Goal: Contribute content: Add original content to the website for others to see

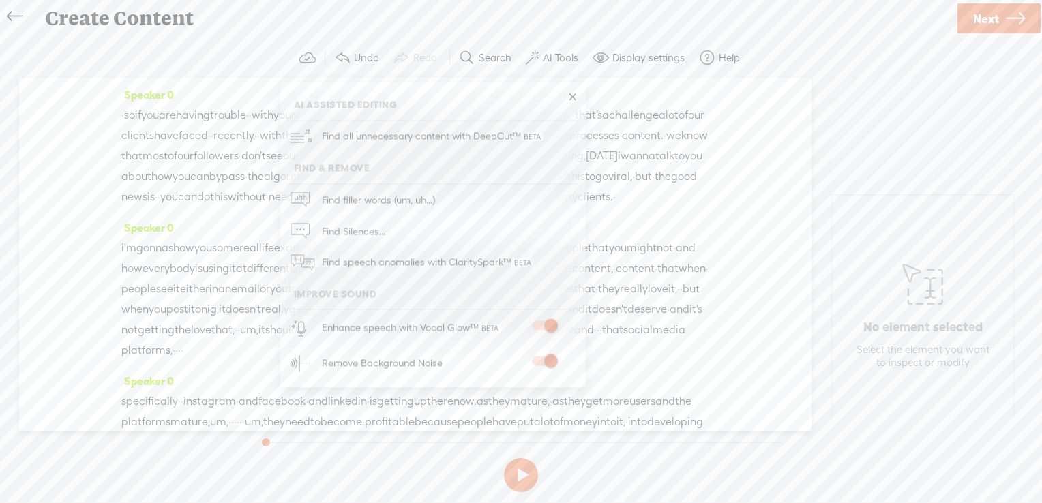
click at [572, 93] on link at bounding box center [573, 98] width 14 height 14
click at [1008, 20] on icon at bounding box center [1015, 18] width 19 height 35
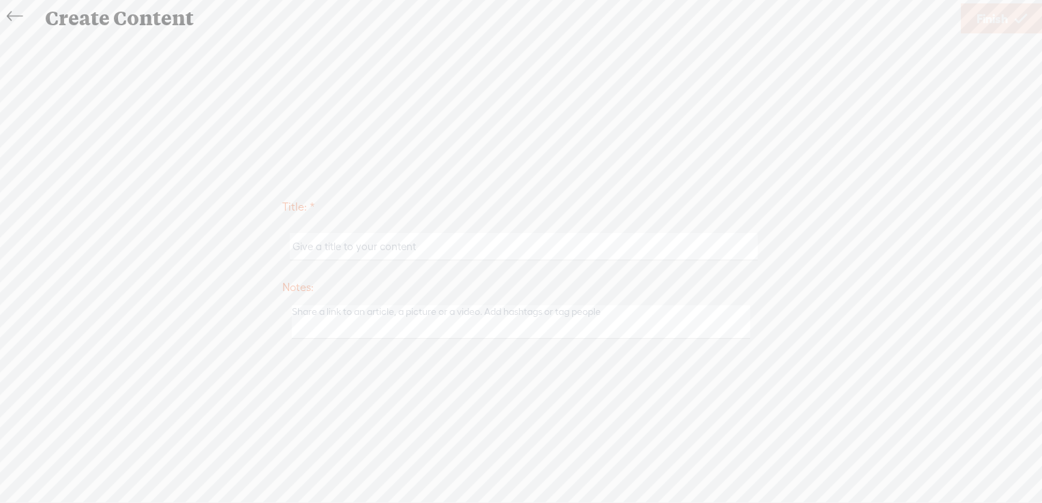
click at [396, 254] on input "text" at bounding box center [523, 246] width 467 height 27
paste input "Esai"
type input "Esai"
click at [974, 21] on link "Finish" at bounding box center [1002, 18] width 82 height 30
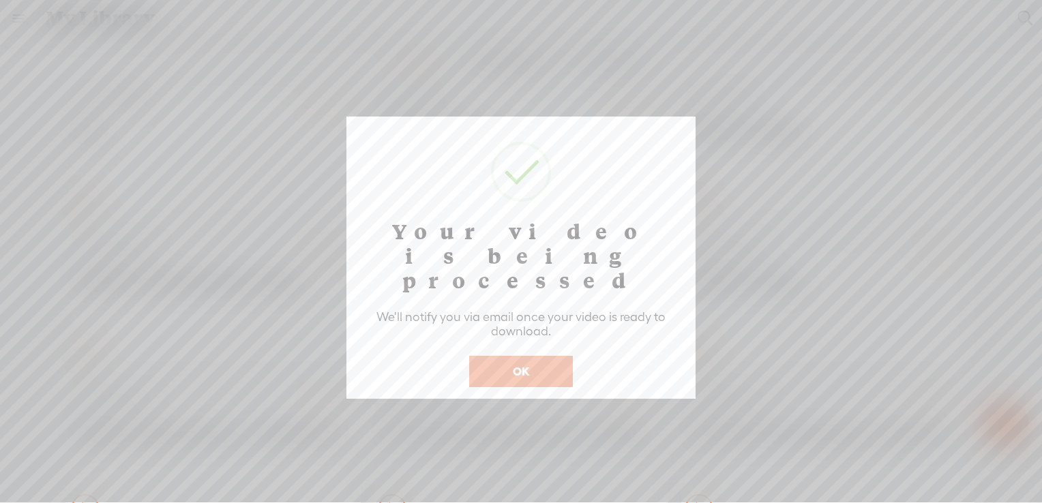
click at [548, 356] on button "OK" at bounding box center [521, 371] width 104 height 31
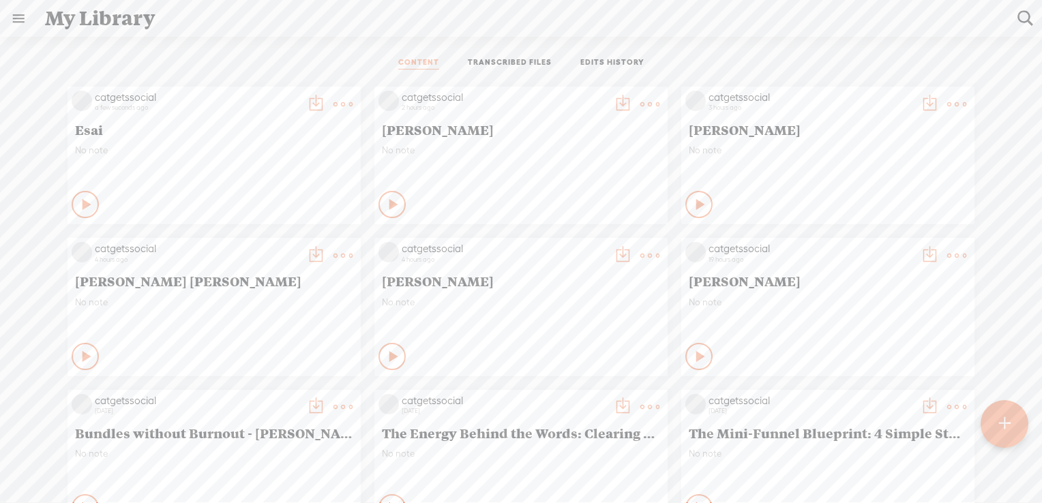
click at [1004, 412] on t at bounding box center [1005, 424] width 12 height 30
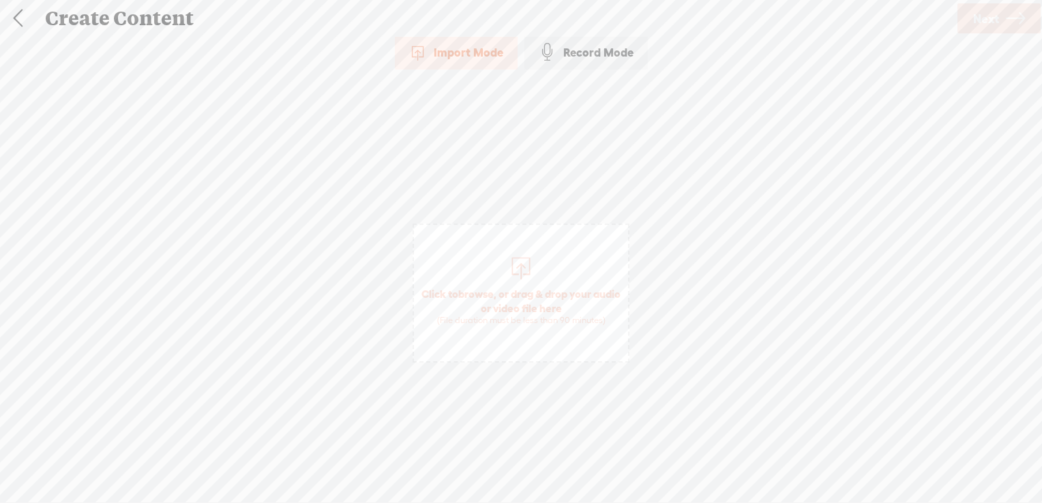
click at [494, 293] on span "browse" at bounding box center [475, 294] width 35 height 12
click at [975, 20] on span "Next" at bounding box center [987, 18] width 26 height 35
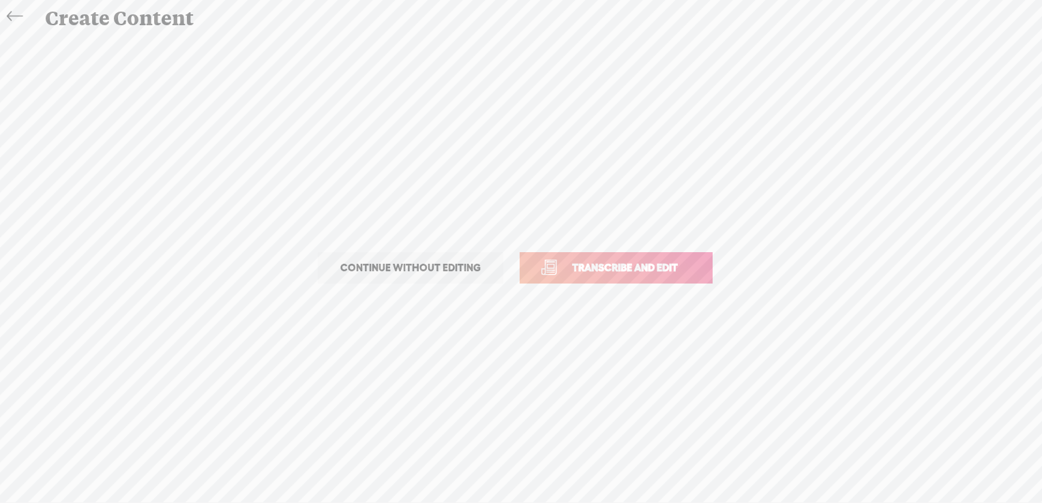
click at [598, 265] on span "Transcribe and edit" at bounding box center [625, 268] width 134 height 16
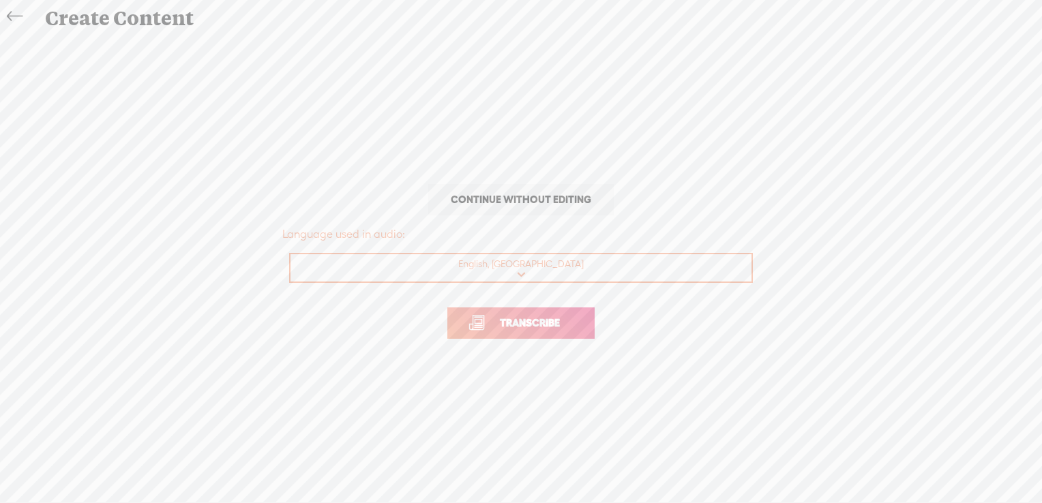
click at [515, 320] on span "Transcribe" at bounding box center [530, 323] width 89 height 16
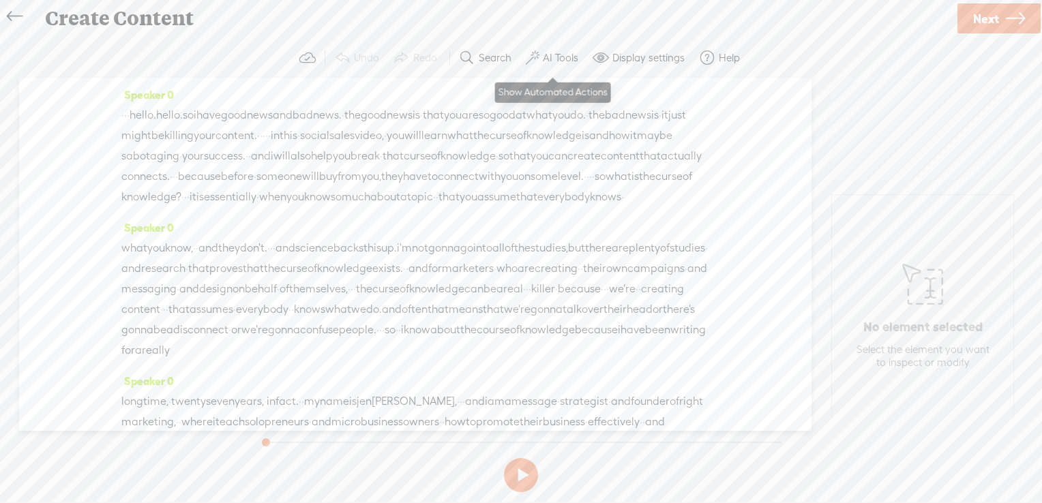
click at [559, 55] on label "AI Tools" at bounding box center [560, 58] width 35 height 14
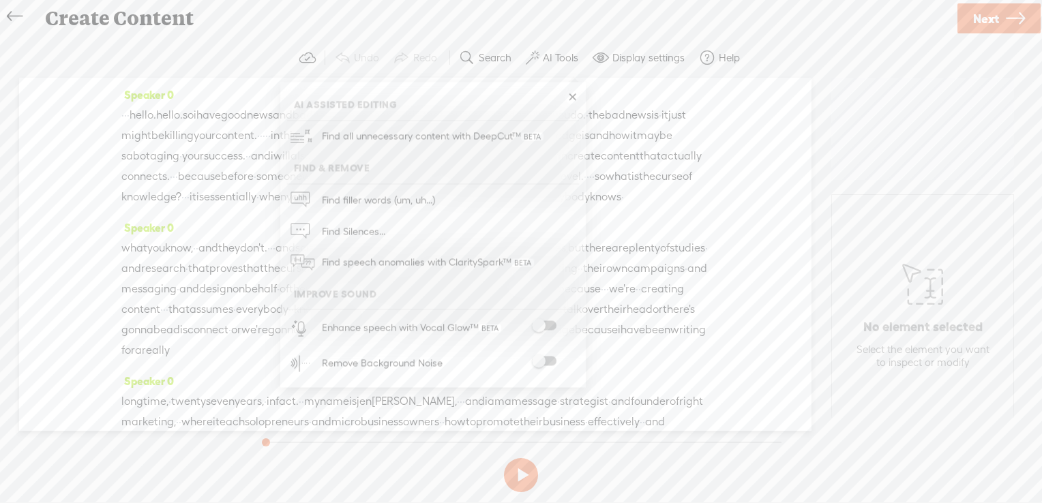
click at [546, 323] on span at bounding box center [544, 326] width 25 height 10
click at [548, 364] on span at bounding box center [544, 362] width 25 height 10
click at [974, 23] on span "Next" at bounding box center [987, 18] width 26 height 35
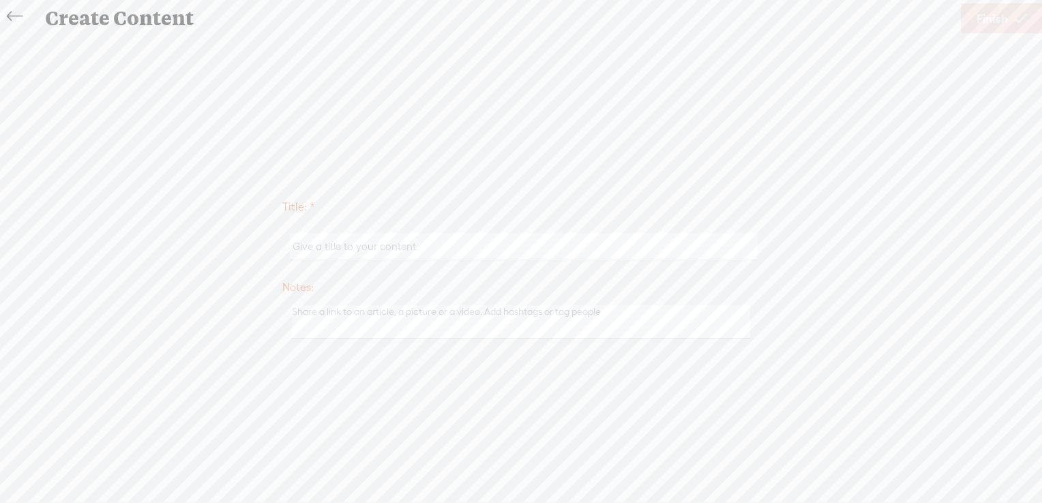
click at [462, 248] on input "text" at bounding box center [523, 246] width 467 height 27
paste input "[PERSON_NAME]"
type input "[PERSON_NAME]"
click at [993, 18] on span "Finish" at bounding box center [992, 18] width 31 height 35
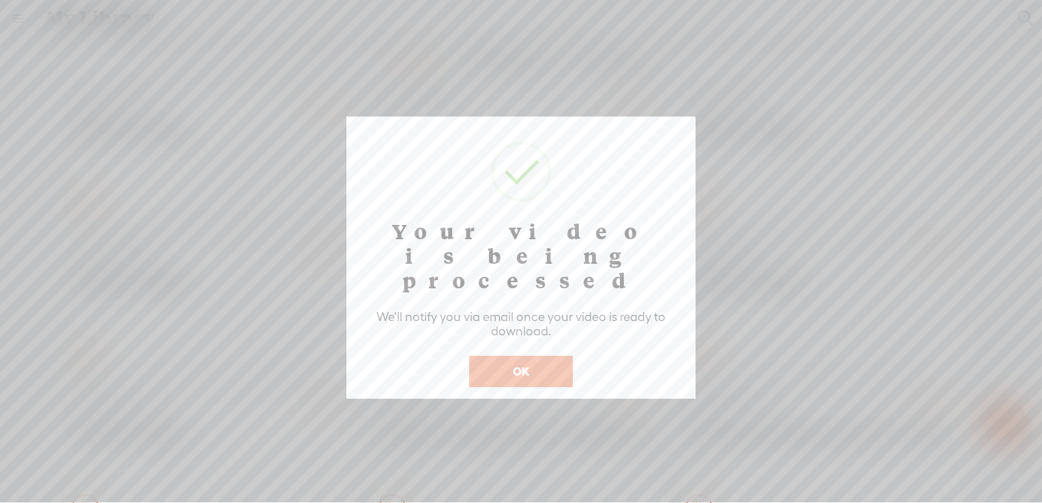
click at [527, 356] on button "OK" at bounding box center [521, 371] width 104 height 31
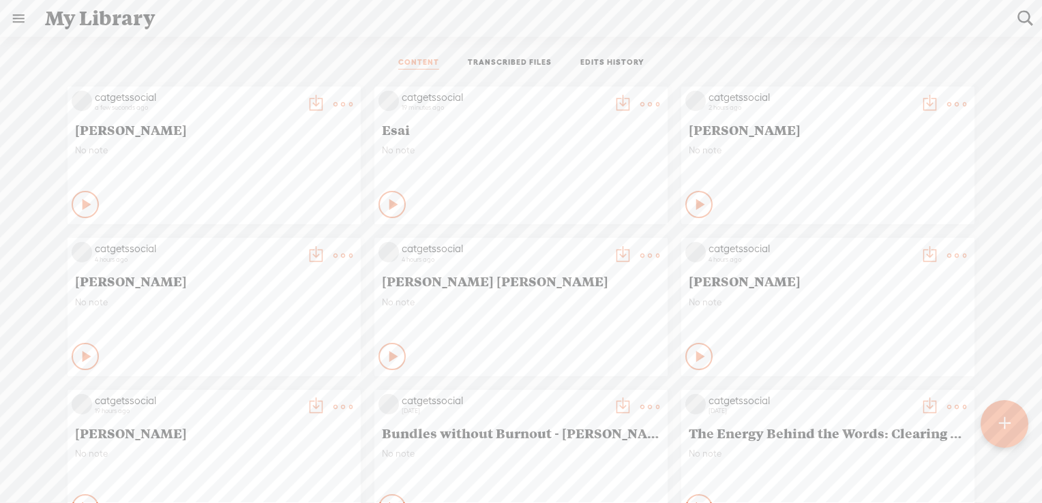
click at [1012, 429] on div at bounding box center [1005, 424] width 48 height 48
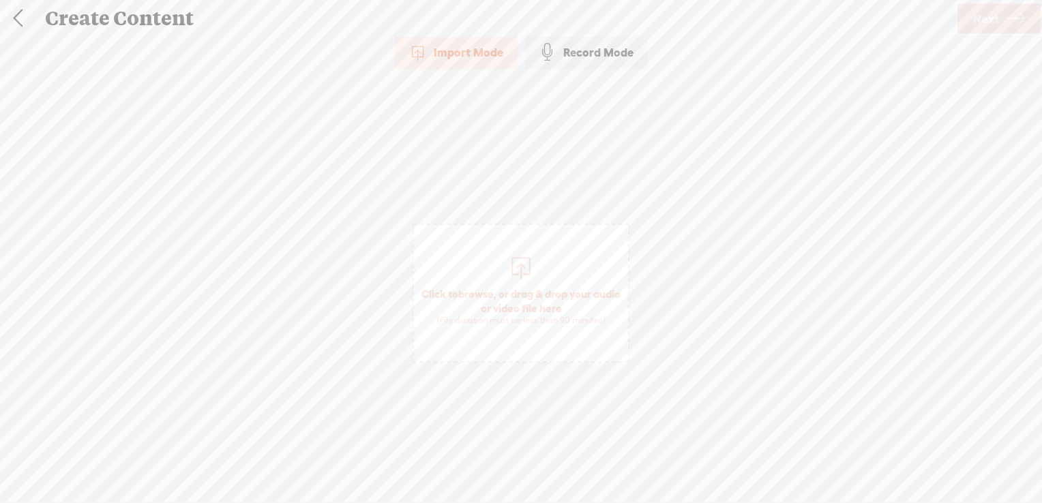
click at [485, 287] on span "Click to browse , or drag & drop your audio or video file here (File duration m…" at bounding box center [521, 306] width 214 height 53
click at [993, 25] on span "Next" at bounding box center [987, 18] width 26 height 35
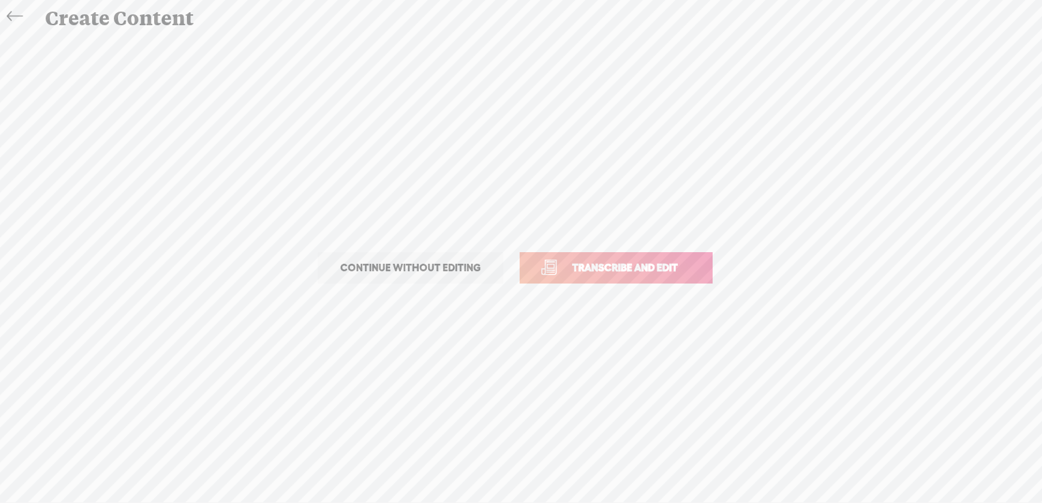
click at [649, 268] on span "Transcribe and edit" at bounding box center [625, 268] width 134 height 16
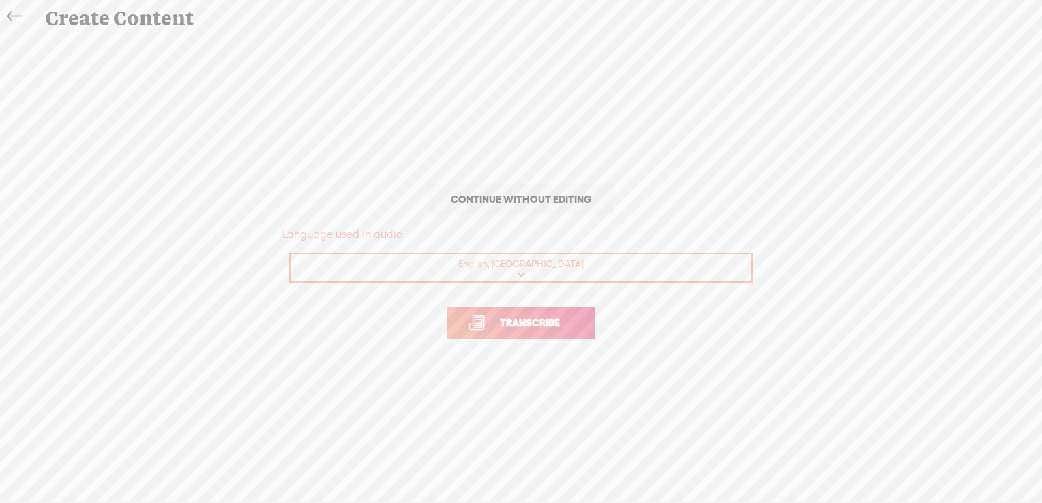
click at [532, 326] on span "Transcribe" at bounding box center [530, 323] width 89 height 16
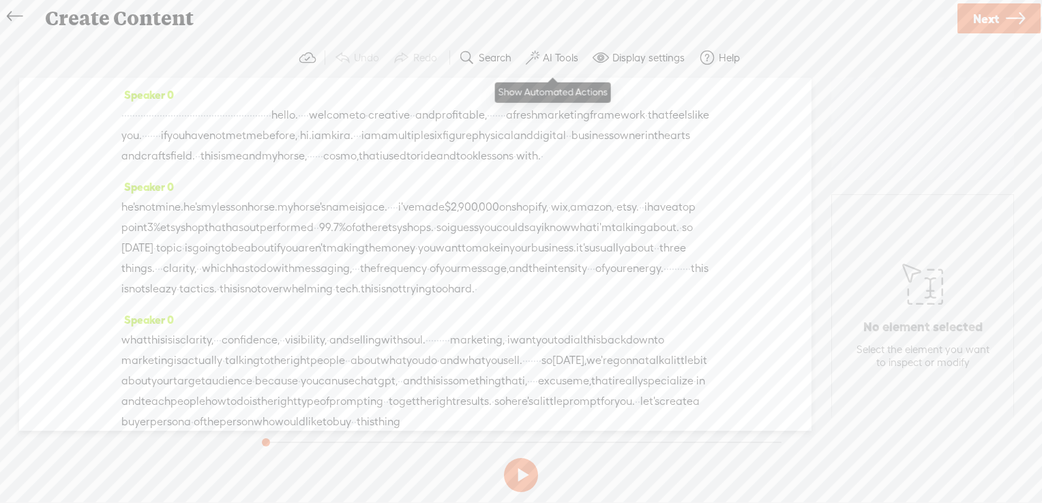
click at [555, 55] on label "AI Tools" at bounding box center [560, 58] width 35 height 14
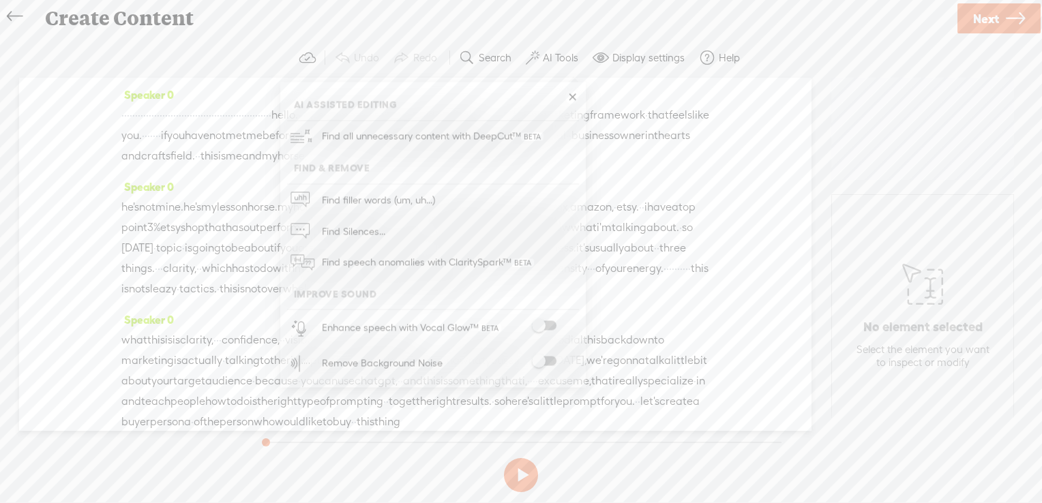
click at [549, 323] on span at bounding box center [544, 326] width 25 height 10
click at [553, 362] on span at bounding box center [544, 362] width 25 height 10
click at [991, 13] on span "Next" at bounding box center [987, 18] width 26 height 35
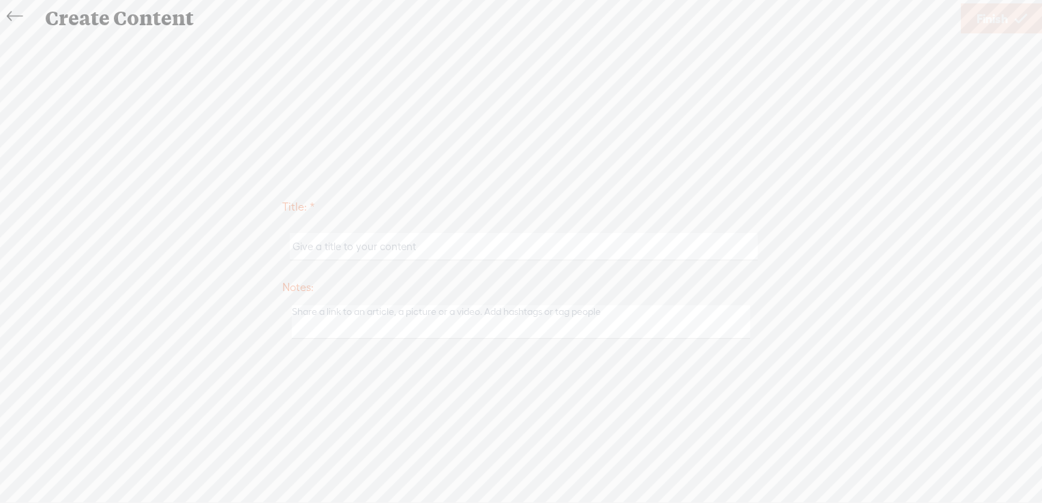
click at [338, 248] on input "text" at bounding box center [523, 246] width 467 height 27
paste input "[PERSON_NAME]"
type input "[PERSON_NAME]"
click at [996, 17] on span "Finish" at bounding box center [992, 18] width 31 height 35
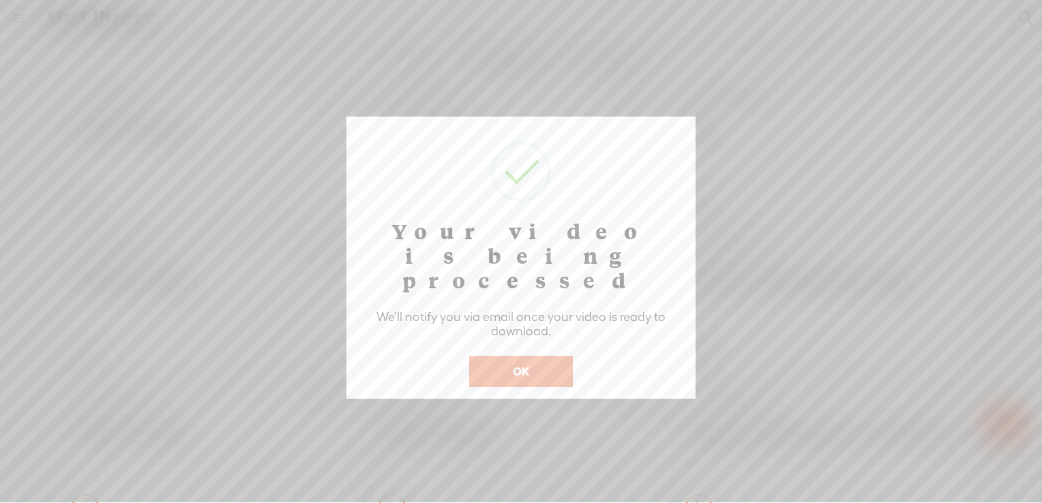
click at [536, 356] on button "OK" at bounding box center [521, 371] width 104 height 31
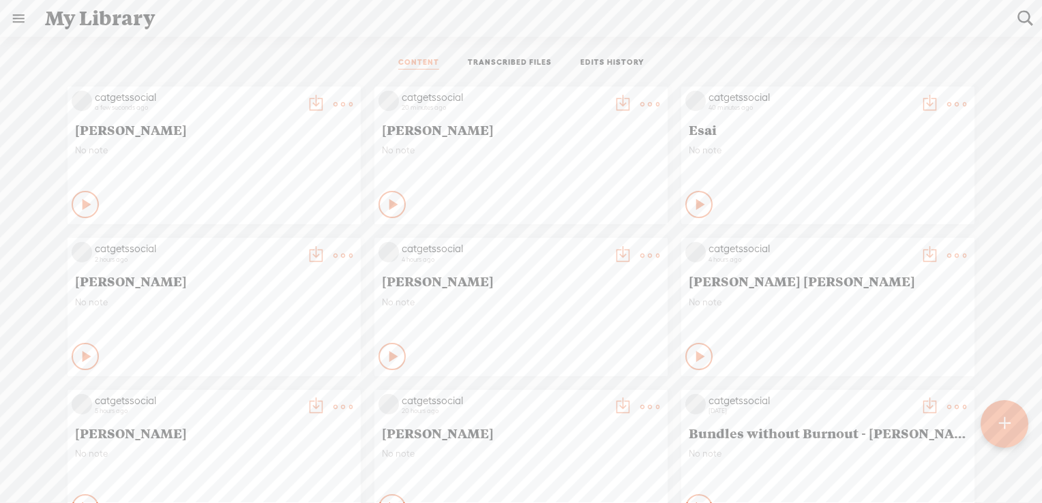
click at [1002, 426] on t at bounding box center [1005, 424] width 12 height 30
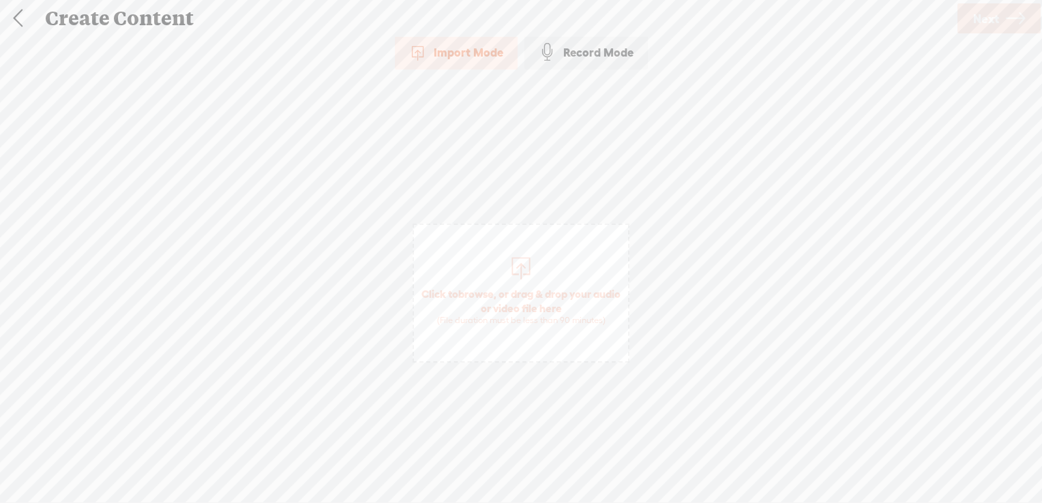
click at [490, 291] on span "browse" at bounding box center [475, 294] width 35 height 12
click at [1002, 18] on link "Next" at bounding box center [999, 18] width 83 height 30
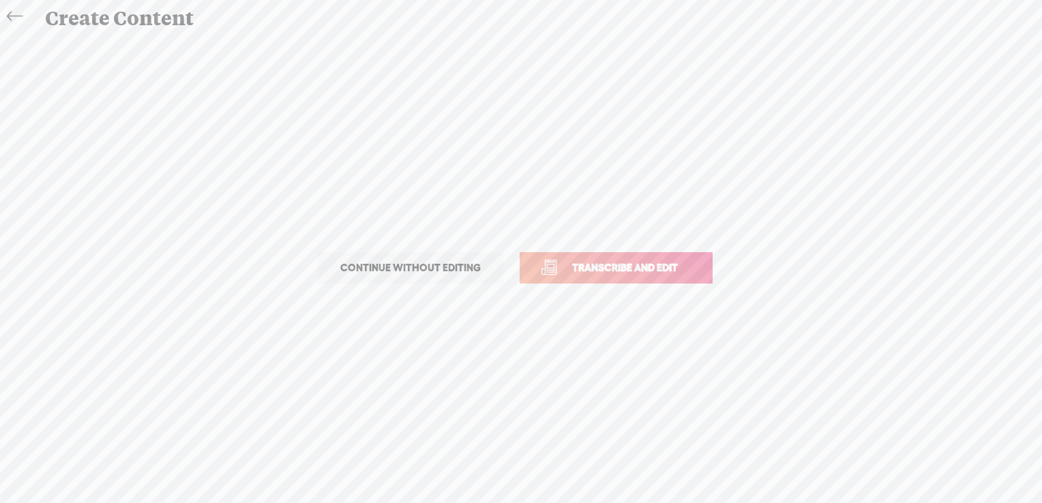
click at [649, 267] on span "Transcribe and edit" at bounding box center [625, 268] width 134 height 16
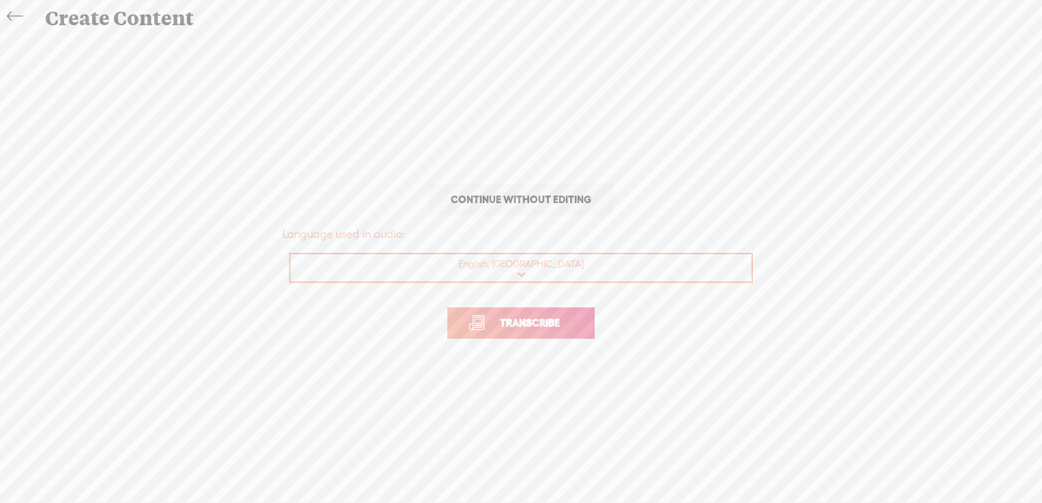
click at [559, 321] on span "Transcribe" at bounding box center [530, 323] width 89 height 16
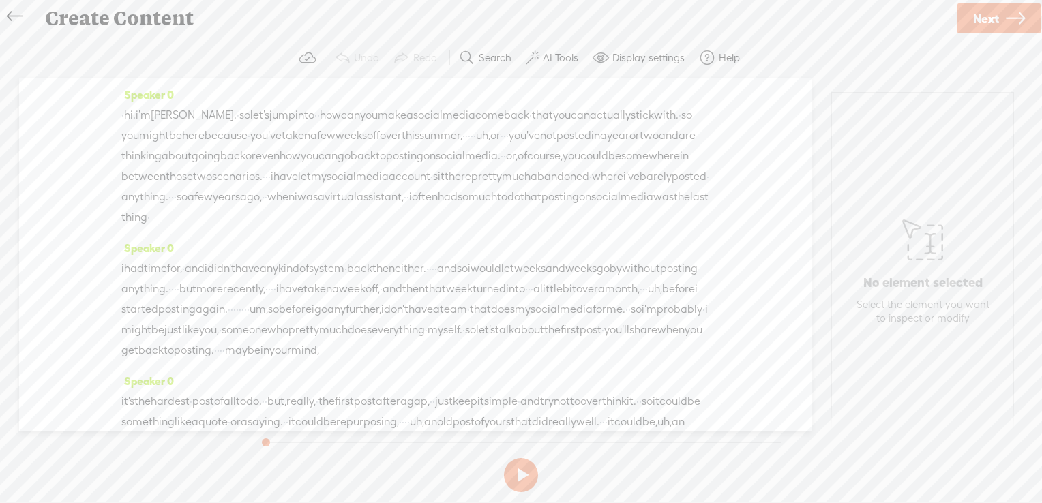
click at [562, 61] on label "AI Tools" at bounding box center [560, 58] width 35 height 14
click at [547, 326] on span at bounding box center [544, 326] width 25 height 10
click at [551, 364] on span at bounding box center [544, 362] width 25 height 10
click at [987, 20] on span "Next" at bounding box center [987, 18] width 26 height 35
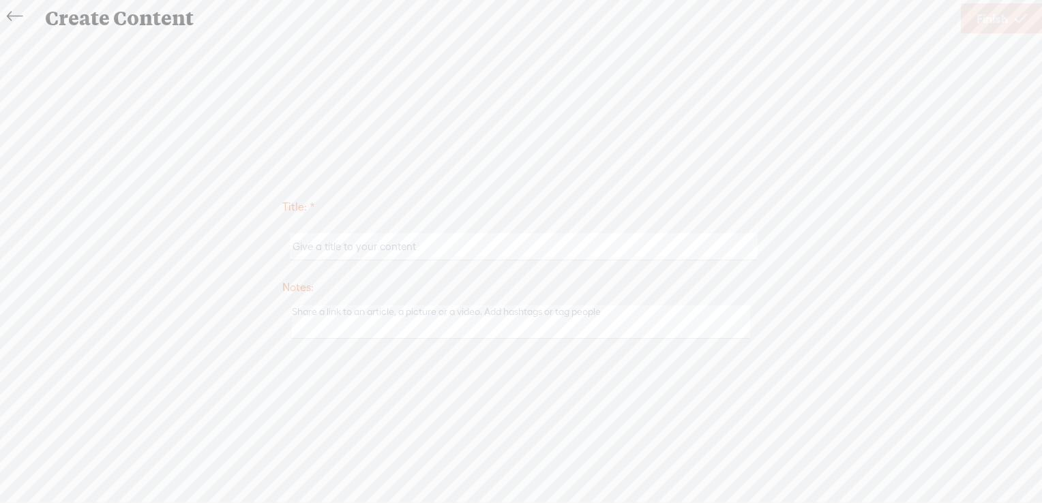
click at [428, 247] on input "text" at bounding box center [523, 246] width 467 height 27
paste input "[PERSON_NAME]"
type input "[PERSON_NAME]"
click at [1018, 19] on icon at bounding box center [1021, 18] width 12 height 35
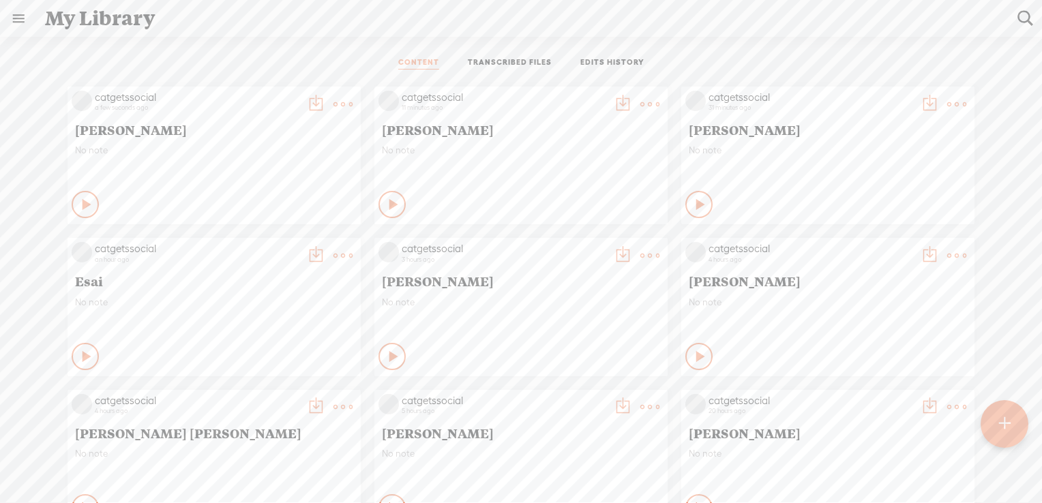
click at [1014, 422] on div at bounding box center [1005, 424] width 48 height 48
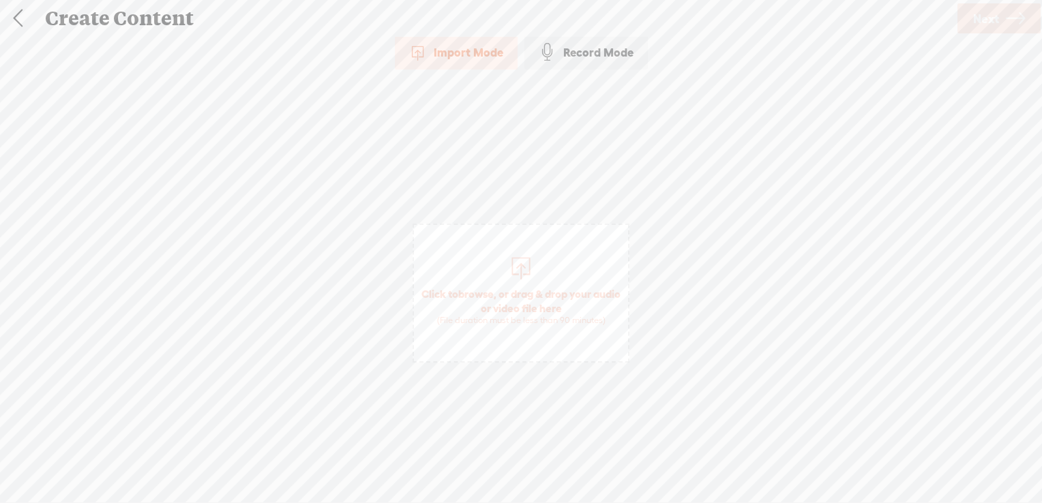
click at [494, 291] on span "browse" at bounding box center [475, 294] width 35 height 12
click at [1015, 20] on icon at bounding box center [1015, 18] width 19 height 35
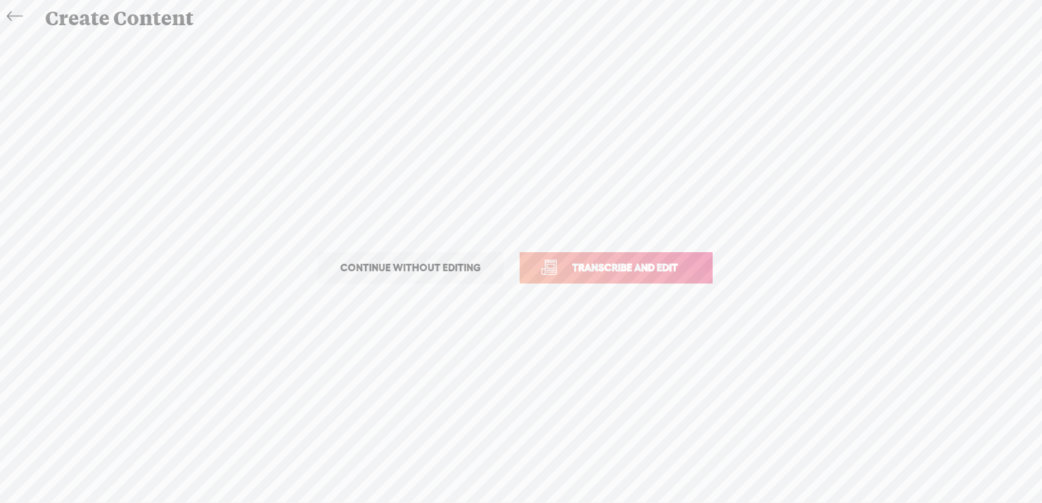
click at [626, 266] on span "Transcribe and edit" at bounding box center [625, 268] width 134 height 16
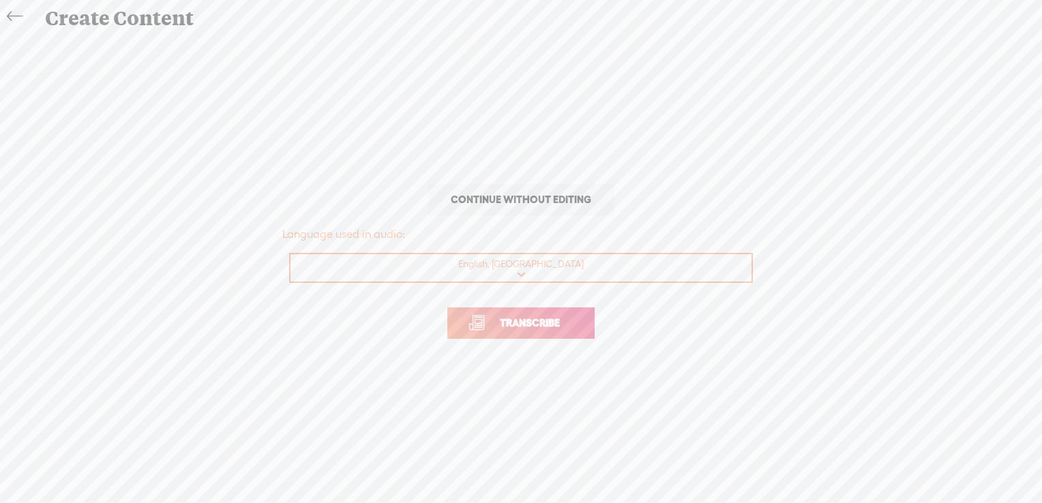
click at [542, 319] on span "Transcribe" at bounding box center [530, 323] width 89 height 16
